Goal: Book appointment/travel/reservation

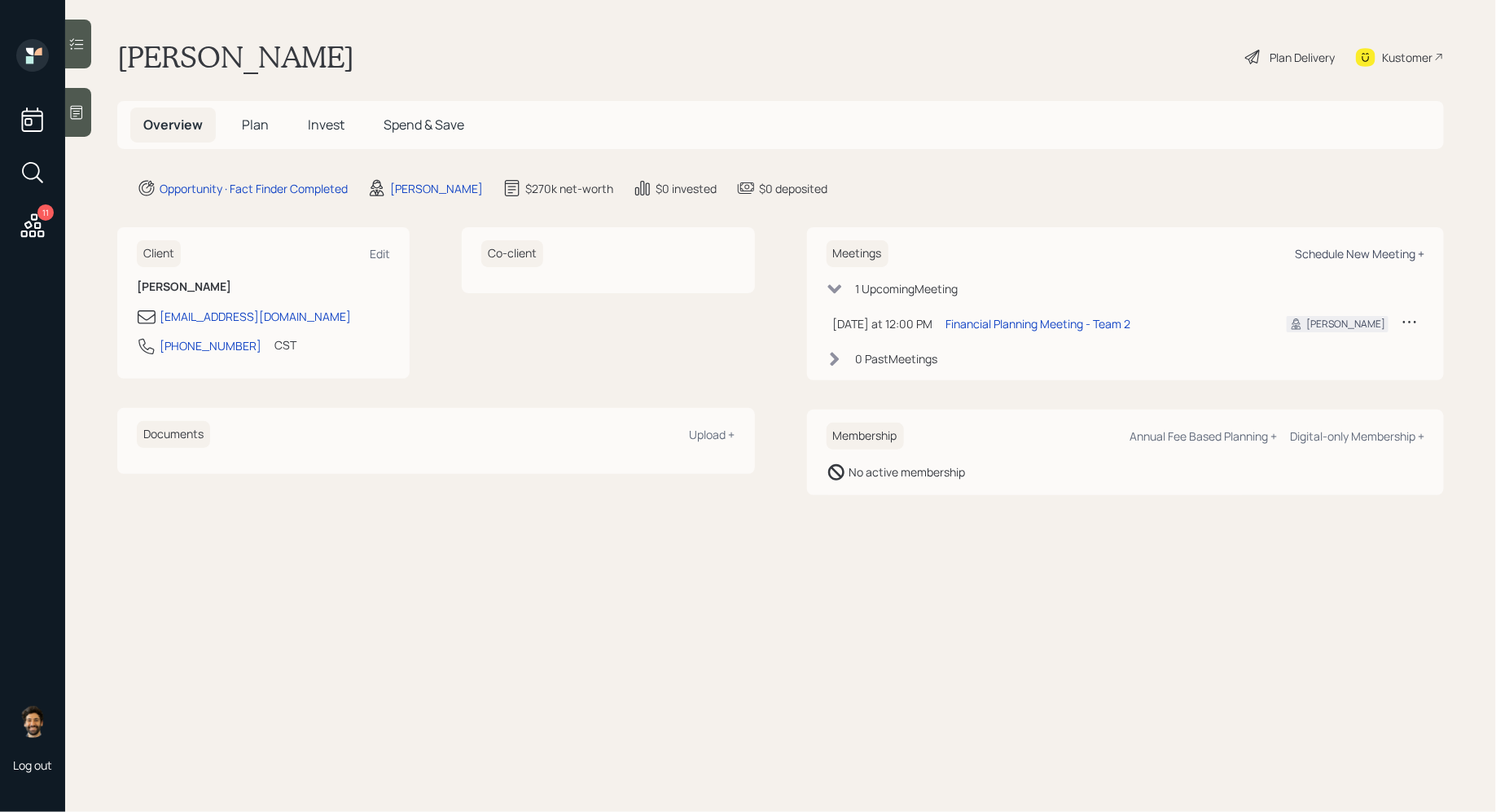
click at [1329, 257] on div "Schedule New Meeting +" at bounding box center [1360, 253] width 130 height 16
select select "f14b762f-c7c2-4b89-9227-8fa891345eea"
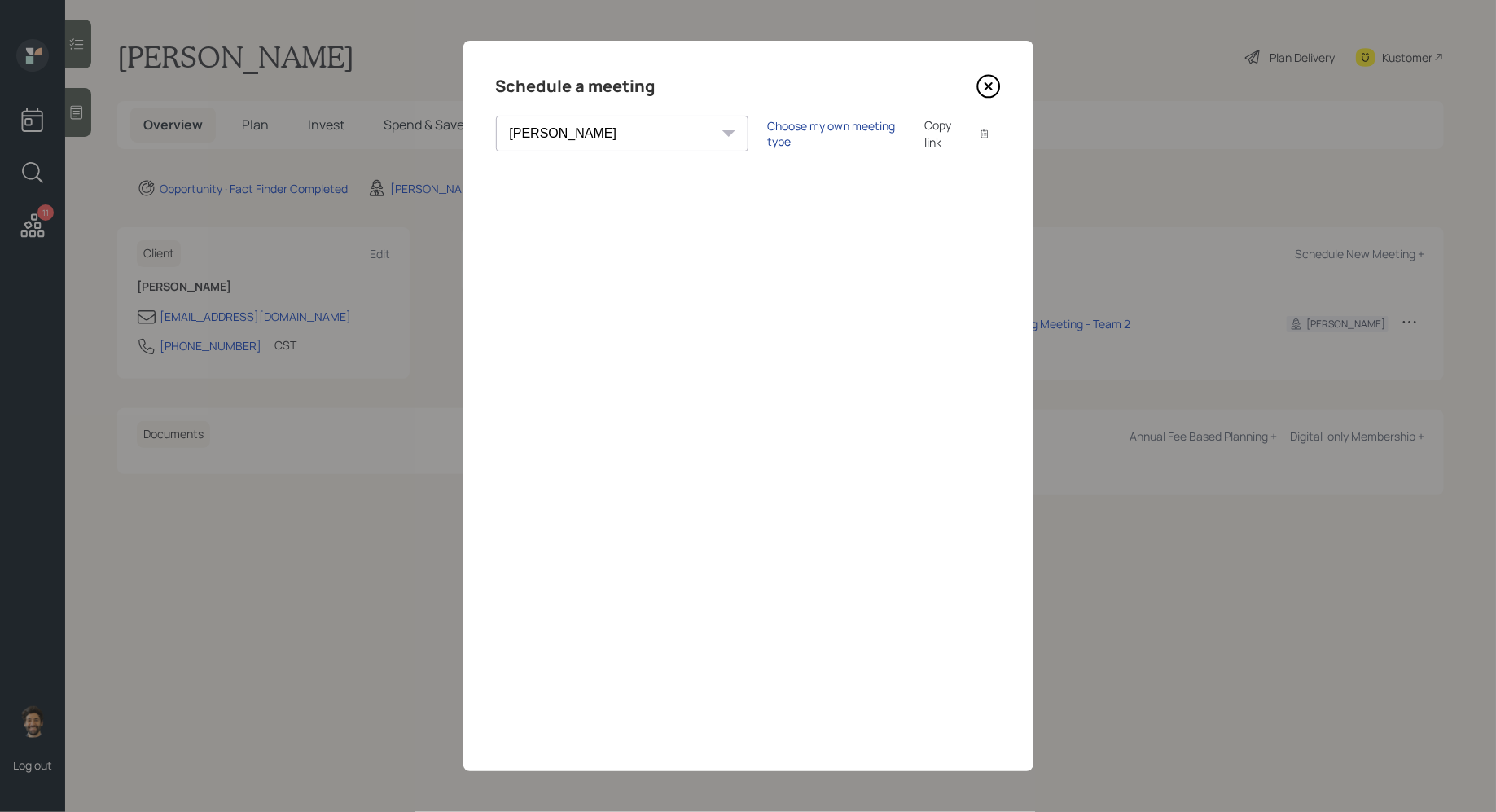
click at [767, 139] on div "Choose my own meeting type" at bounding box center [835, 133] width 136 height 31
click at [987, 86] on icon at bounding box center [987, 85] width 6 height 6
